Goal: Navigation & Orientation: Find specific page/section

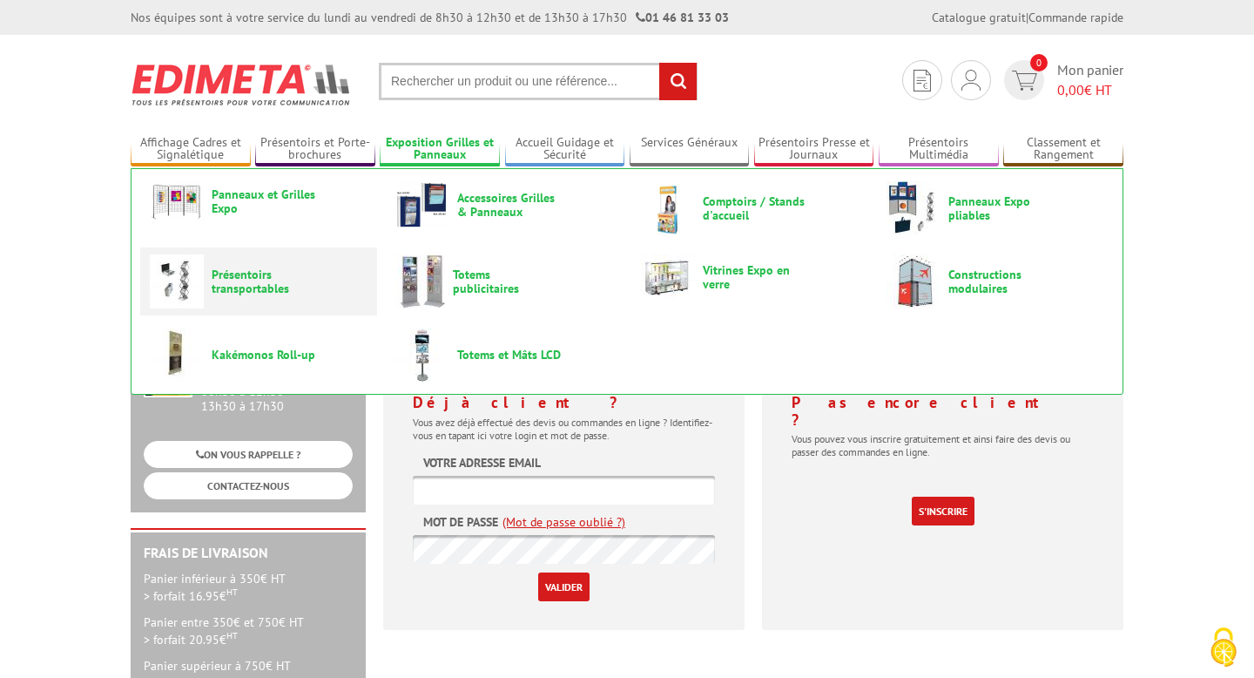
click at [247, 286] on span "Présentoirs transportables" at bounding box center [264, 281] width 105 height 28
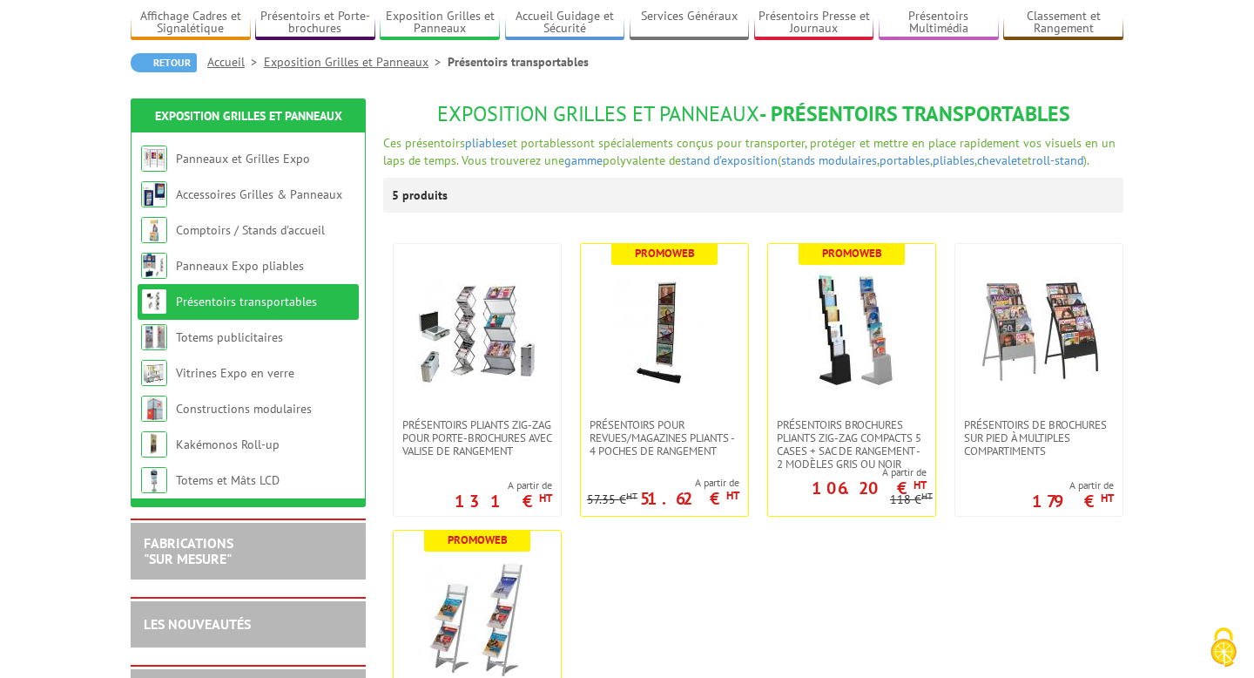
scroll to position [57, 0]
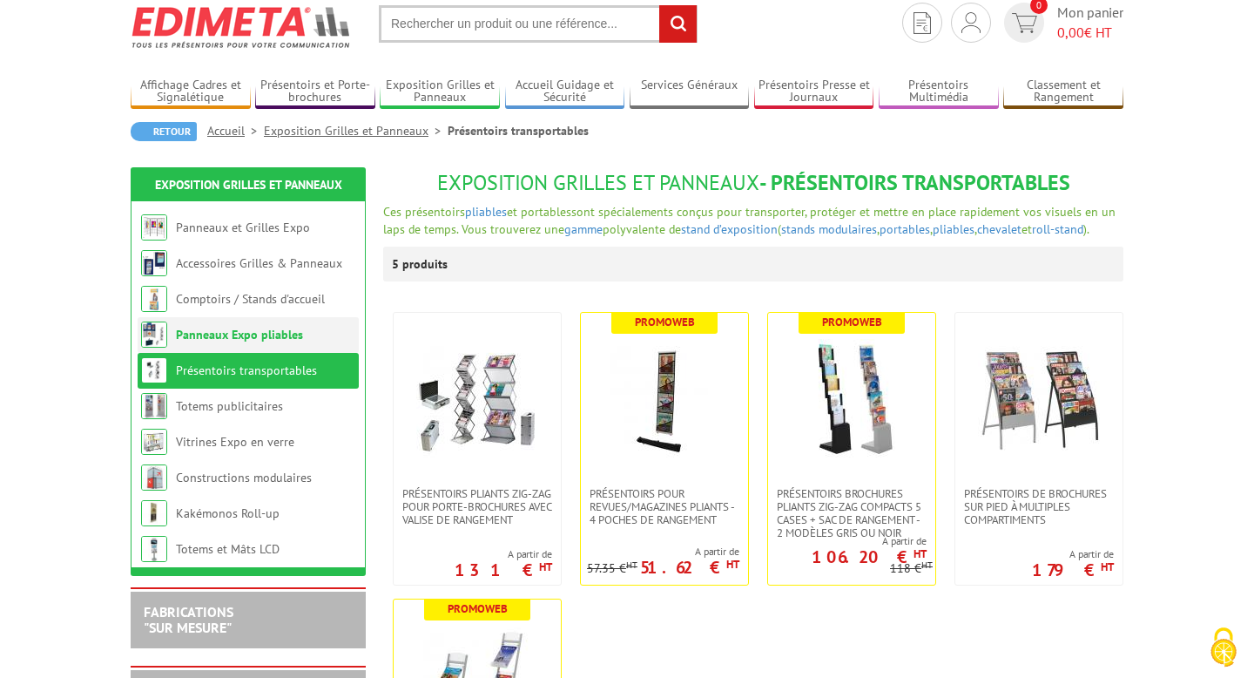
click at [256, 340] on link "Panneaux Expo pliables" at bounding box center [239, 335] width 127 height 16
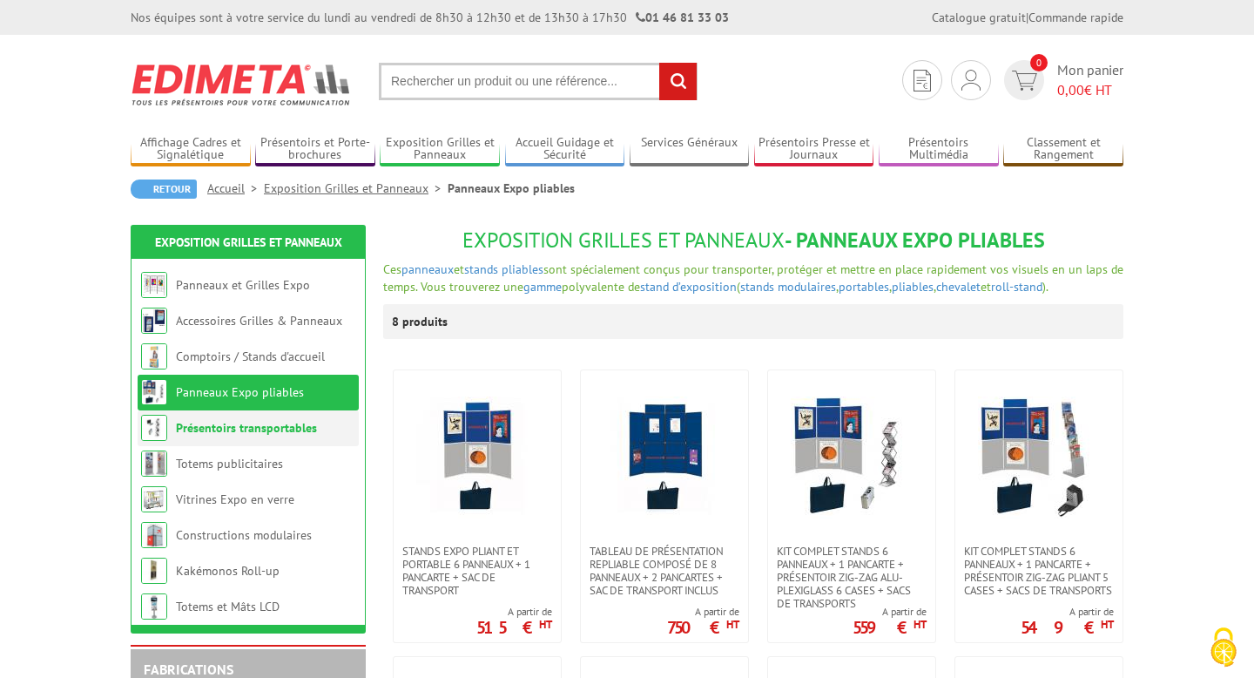
click at [220, 436] on link "Présentoirs transportables" at bounding box center [246, 428] width 141 height 16
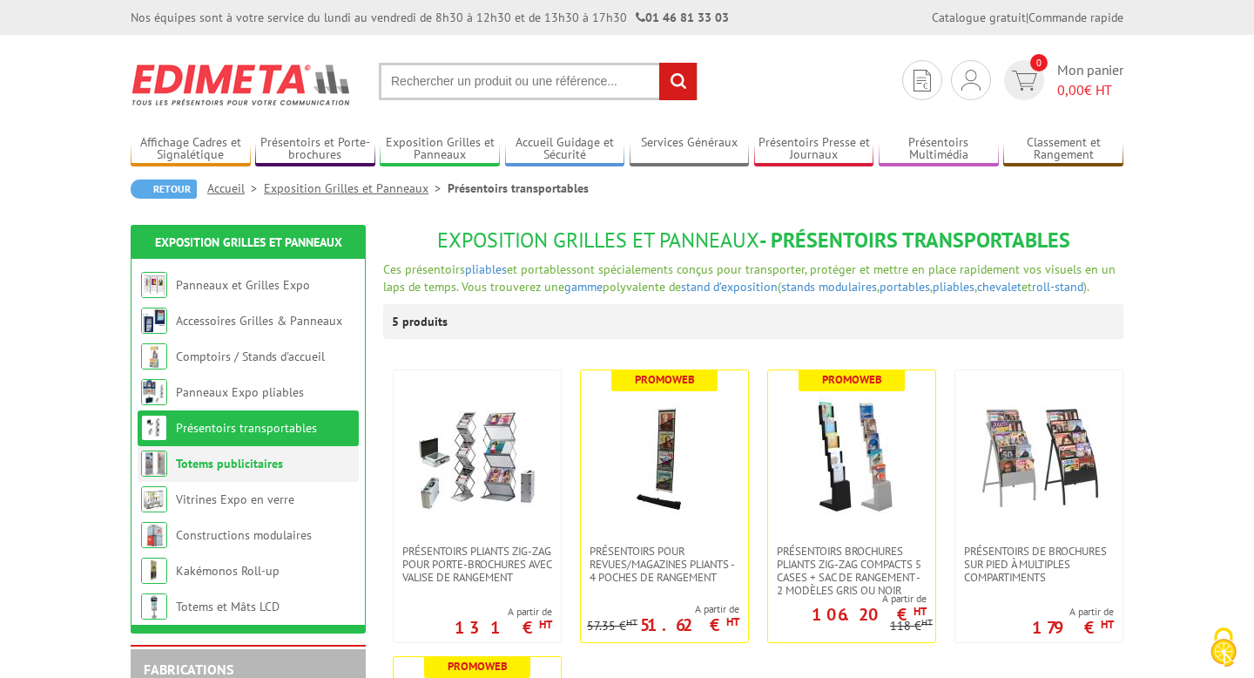
click at [230, 477] on li "Totems publicitaires" at bounding box center [248, 464] width 221 height 36
click at [218, 466] on link "Totems publicitaires" at bounding box center [229, 464] width 107 height 16
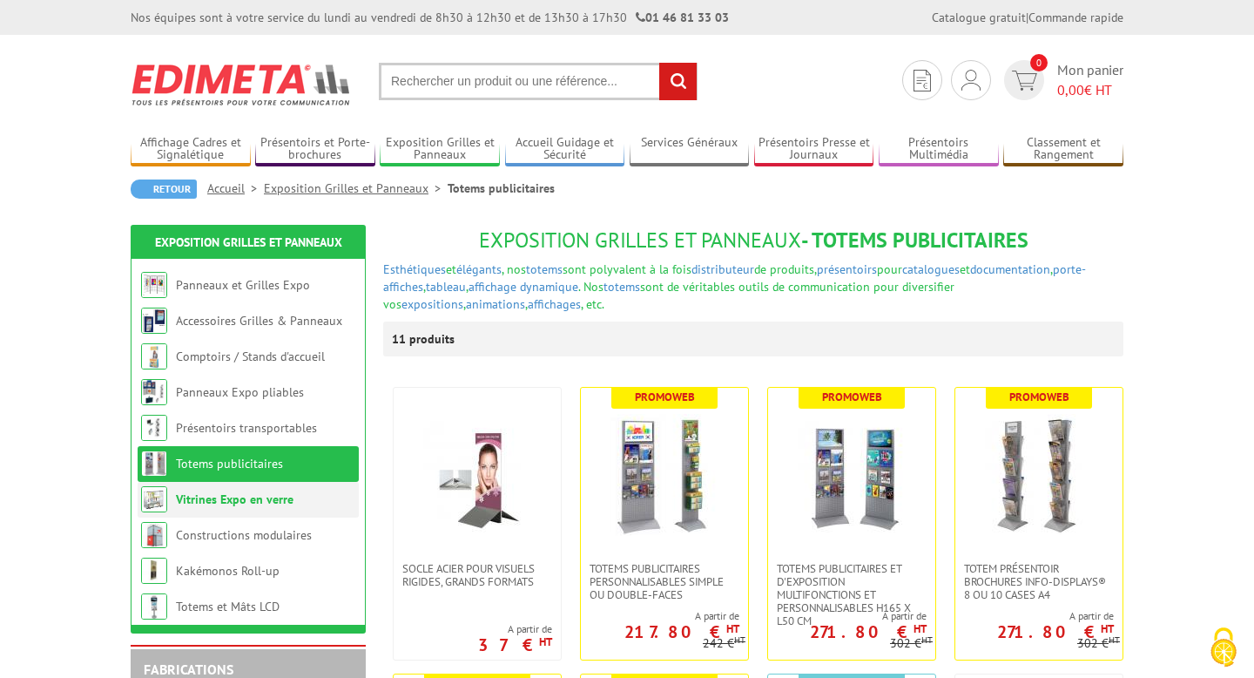
click at [225, 503] on link "Vitrines Expo en verre" at bounding box center [235, 499] width 118 height 16
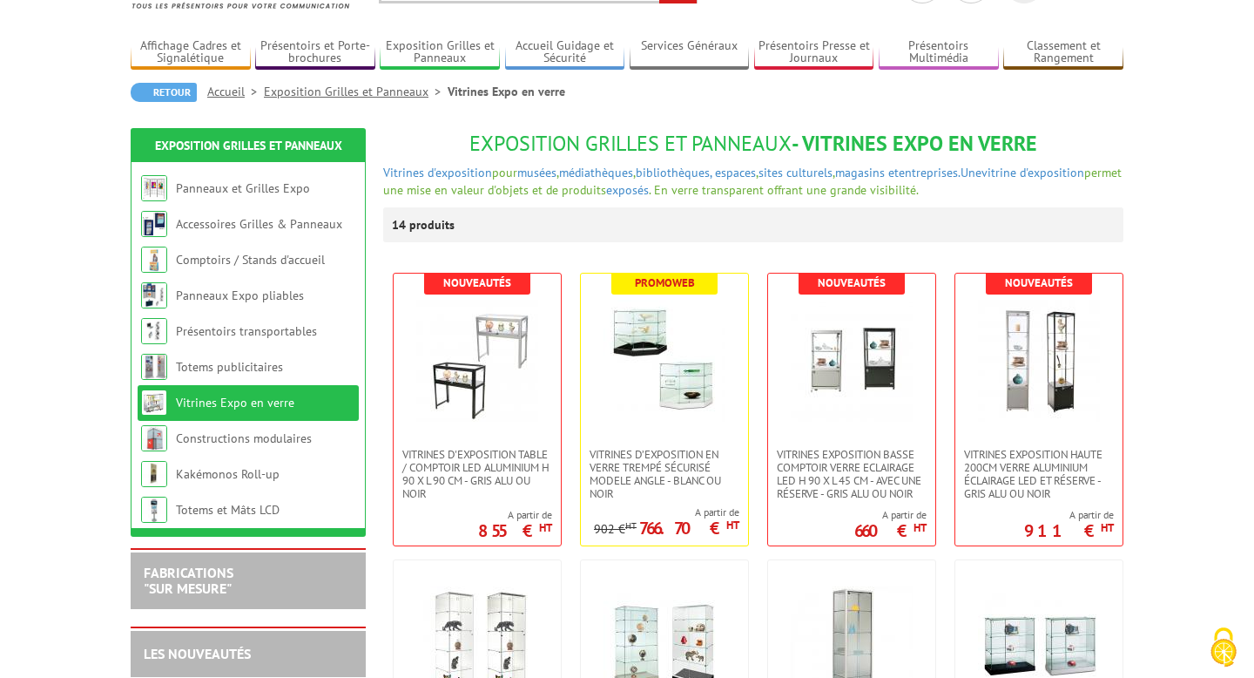
scroll to position [98, 0]
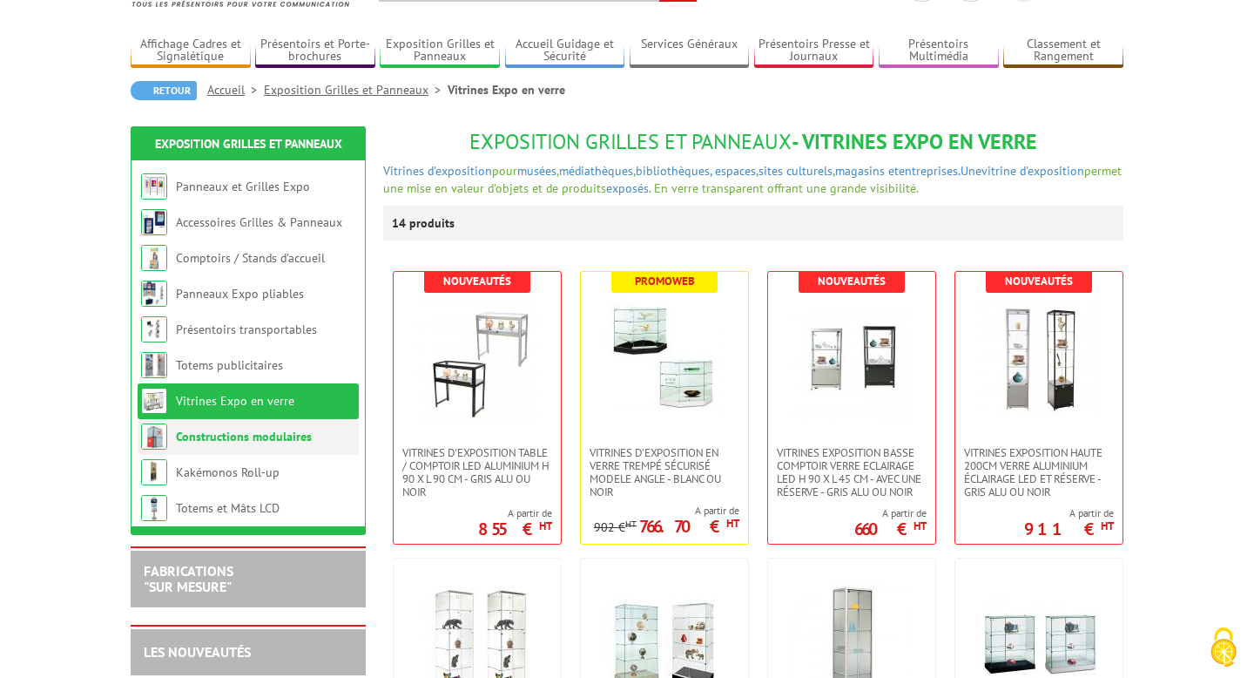
click at [225, 435] on link "Constructions modulaires" at bounding box center [244, 437] width 136 height 16
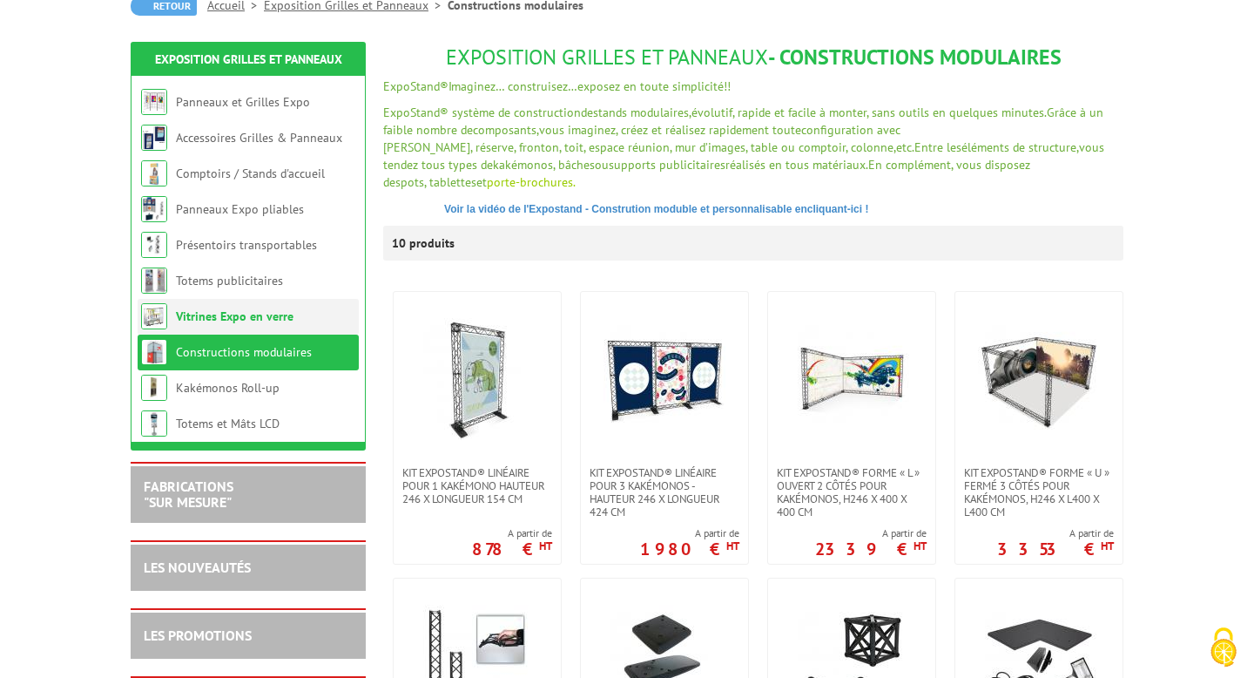
scroll to position [205, 0]
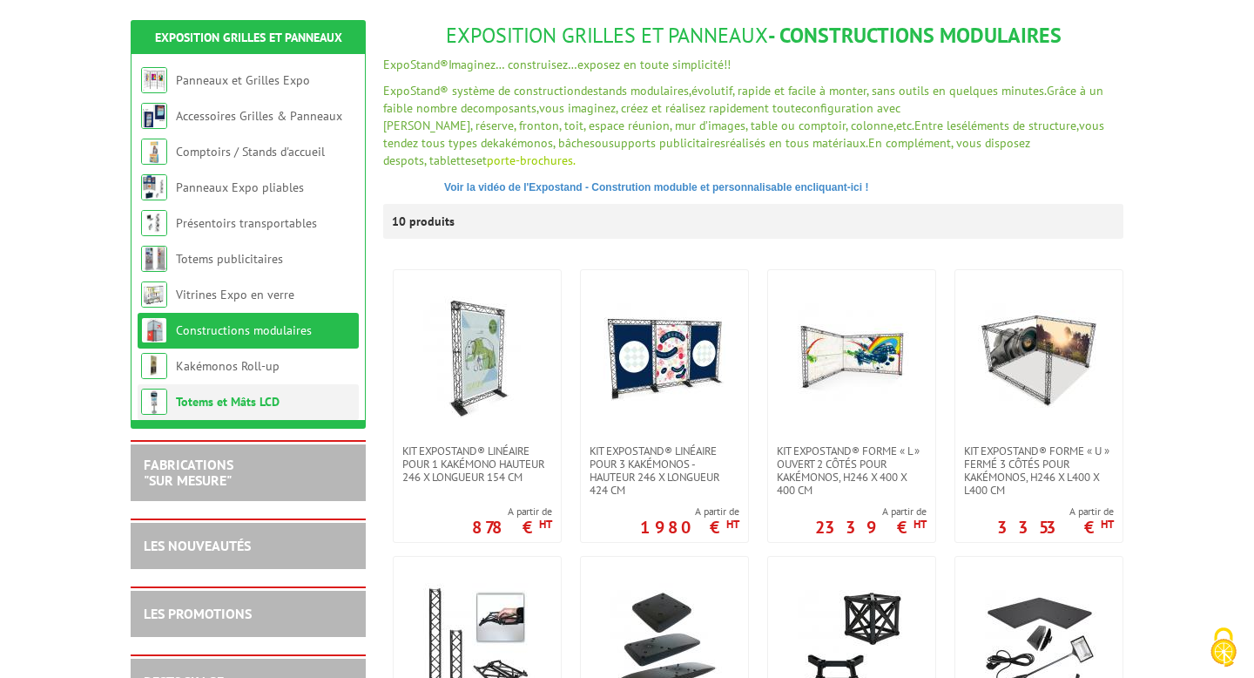
click at [232, 402] on link "Totems et Mâts LCD" at bounding box center [228, 402] width 104 height 16
